Goal: Check status: Check status

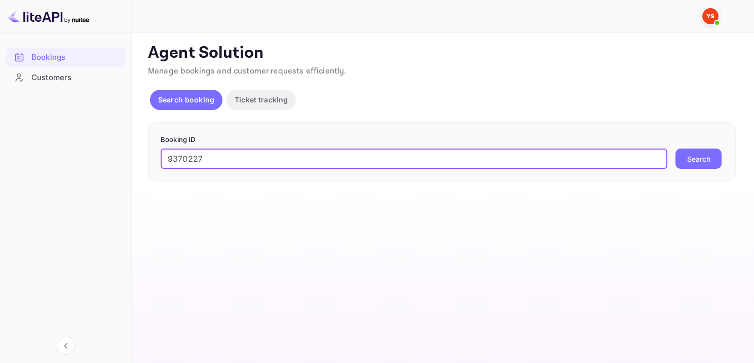
type input "9370227"
click at [709, 163] on button "Search" at bounding box center [698, 158] width 46 height 20
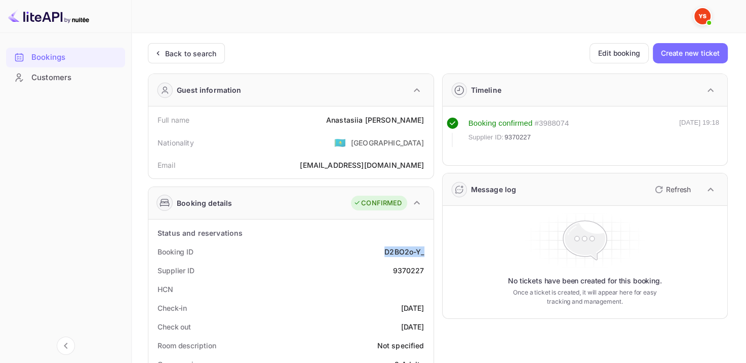
drag, startPoint x: 419, startPoint y: 250, endPoint x: 430, endPoint y: 249, distance: 11.2
copy div "D2BO2o-Y_"
drag, startPoint x: 357, startPoint y: 121, endPoint x: 430, endPoint y: 116, distance: 73.1
click at [430, 116] on div "Full name [PERSON_NAME] Nationality 🇰🇿 [DEMOGRAPHIC_DATA] Email [EMAIL_ADDRESS]…" at bounding box center [290, 142] width 285 height 72
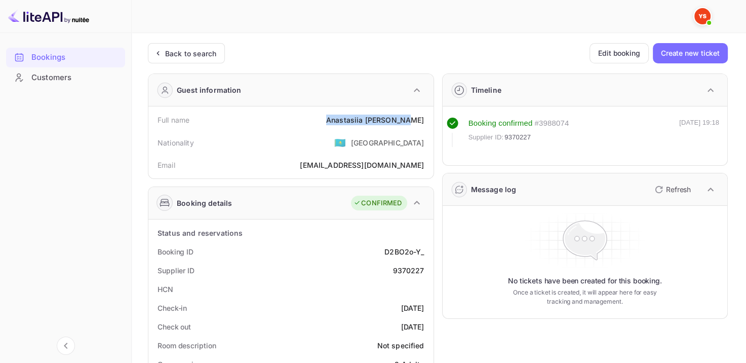
copy div "[PERSON_NAME]"
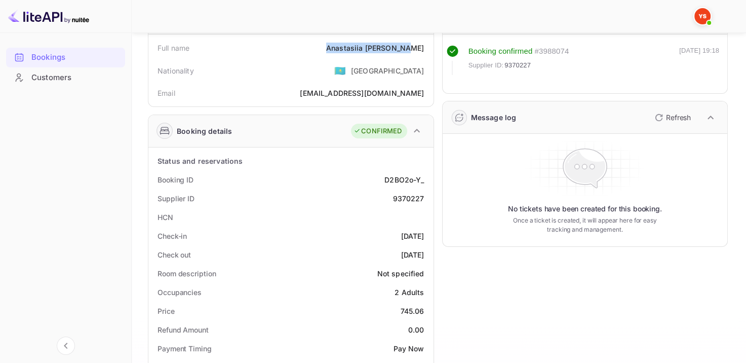
scroll to position [152, 0]
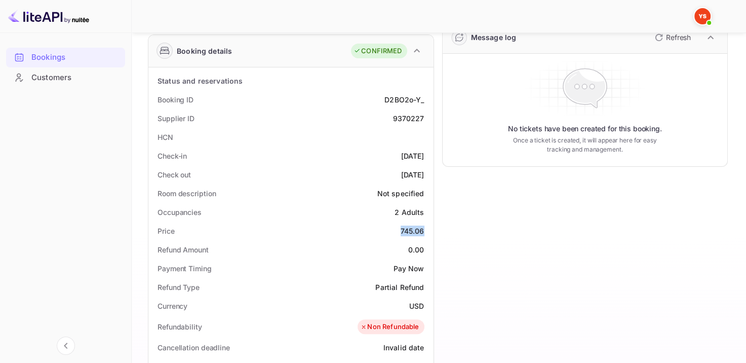
drag, startPoint x: 393, startPoint y: 229, endPoint x: 432, endPoint y: 224, distance: 38.8
click at [432, 224] on div "Status and reservations Booking ID D2BO2o-Y_ Supplier ID 9370227 HCN Check-in […" at bounding box center [290, 346] width 285 height 558
copy div "745.06"
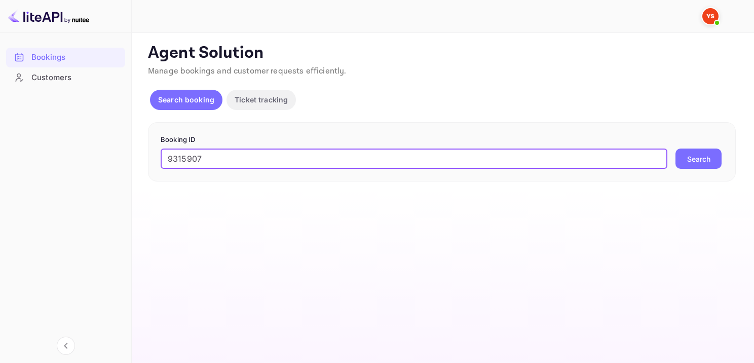
type input "9315907"
drag, startPoint x: 692, startPoint y: 171, endPoint x: 696, endPoint y: 173, distance: 5.2
click at [692, 171] on div "Booking ID 9315907 ​ Search" at bounding box center [442, 152] width 588 height 60
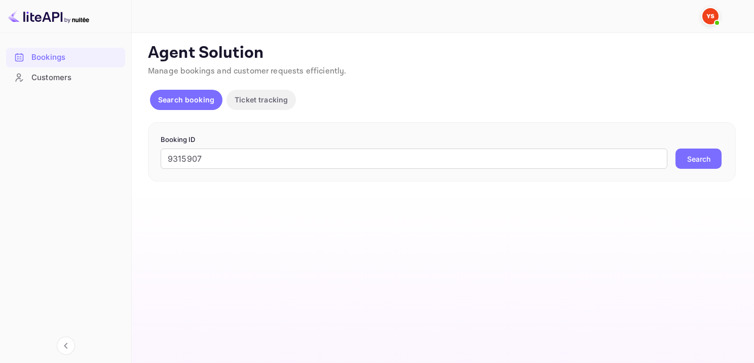
click at [692, 162] on button "Search" at bounding box center [698, 158] width 46 height 20
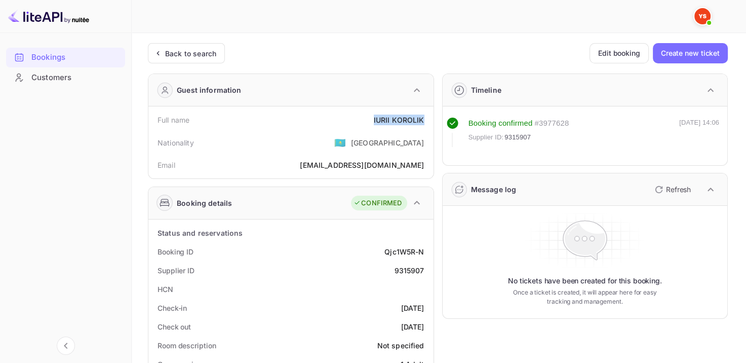
drag, startPoint x: 369, startPoint y: 121, endPoint x: 426, endPoint y: 125, distance: 56.9
click at [426, 125] on div "Full name IURII KOROLIK" at bounding box center [291, 119] width 277 height 19
copy div "IURII KOROLIK"
drag, startPoint x: 388, startPoint y: 250, endPoint x: 430, endPoint y: 249, distance: 41.6
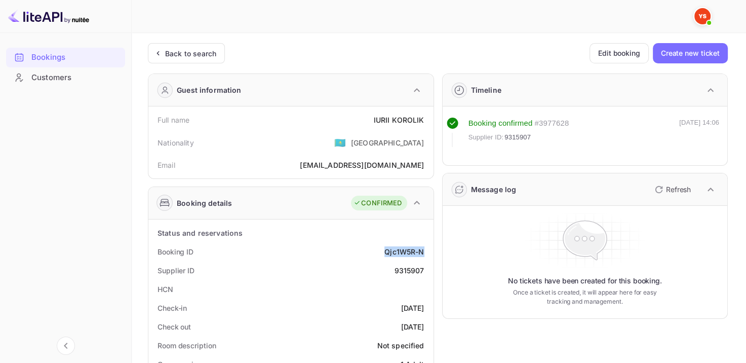
copy div "Qjc1W5R-N"
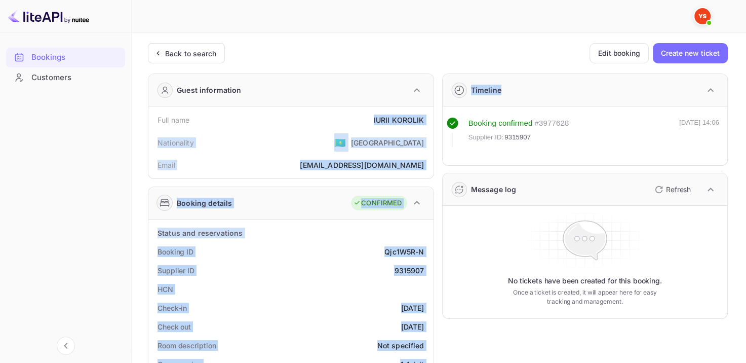
drag, startPoint x: 366, startPoint y: 115, endPoint x: 440, endPoint y: 114, distance: 73.5
drag, startPoint x: 350, startPoint y: 108, endPoint x: 364, endPoint y: 114, distance: 15.7
click at [350, 108] on div "Full name IURII KOROLIK Nationality 🇰🇿 Kazakhstan Email korolikyv@gmail.com" at bounding box center [290, 142] width 285 height 72
drag, startPoint x: 367, startPoint y: 115, endPoint x: 436, endPoint y: 122, distance: 69.8
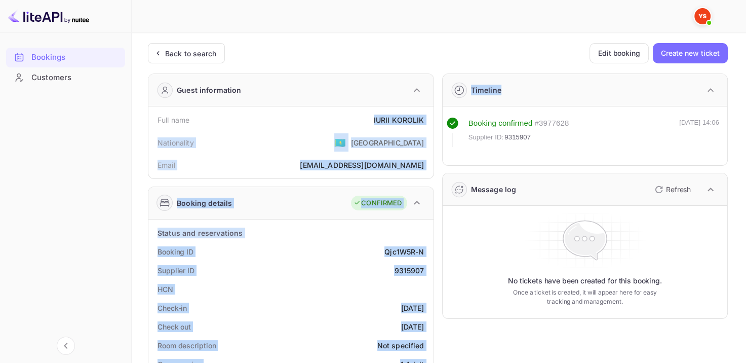
drag, startPoint x: 345, startPoint y: 114, endPoint x: 354, endPoint y: 119, distance: 10.0
click at [347, 114] on div "Full name IURII KOROLIK" at bounding box center [291, 119] width 277 height 19
click at [362, 121] on div "Full name IURII KOROLIK" at bounding box center [291, 119] width 277 height 19
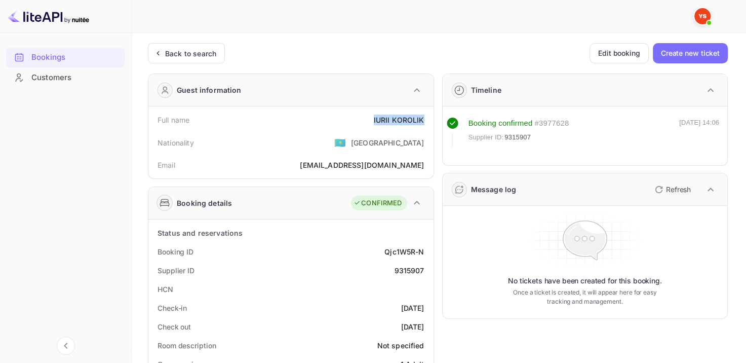
drag, startPoint x: 384, startPoint y: 119, endPoint x: 430, endPoint y: 118, distance: 46.1
click at [430, 118] on div "Full name IURII KOROLIK Nationality 🇰🇿 Kazakhstan Email korolikyv@gmail.com" at bounding box center [290, 142] width 285 height 72
copy div "IURII KOROLIK"
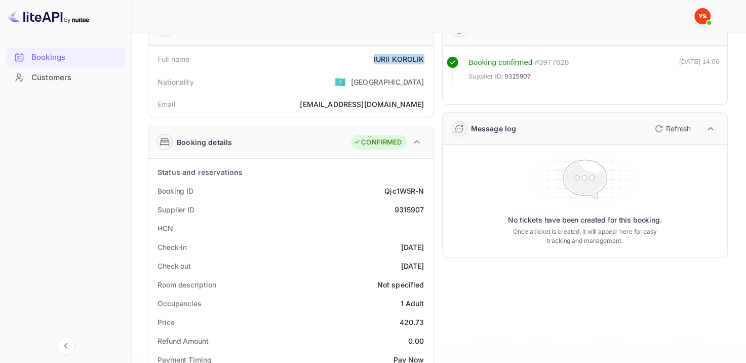
scroll to position [203, 0]
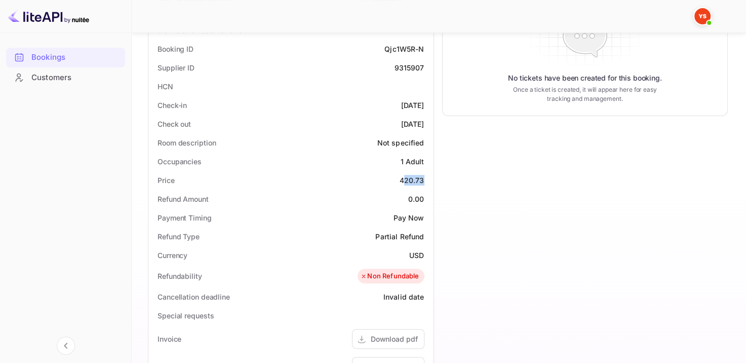
drag, startPoint x: 403, startPoint y: 180, endPoint x: 423, endPoint y: 177, distance: 19.5
click at [423, 177] on div "420.73" at bounding box center [412, 180] width 25 height 11
click at [393, 176] on div "Price 420.73" at bounding box center [291, 180] width 277 height 19
drag, startPoint x: 394, startPoint y: 173, endPoint x: 432, endPoint y: 175, distance: 38.1
click at [432, 175] on div "Status and reservations Booking ID Qjc1W5R-N Supplier ID 9315907 HCN Check-in 2…" at bounding box center [290, 296] width 285 height 558
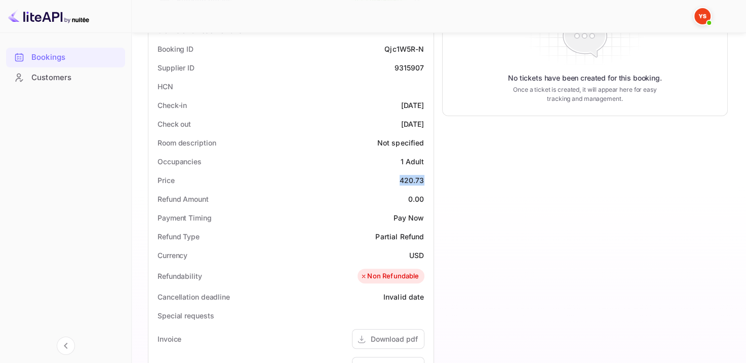
copy div "420.73"
